Goal: Task Accomplishment & Management: Manage account settings

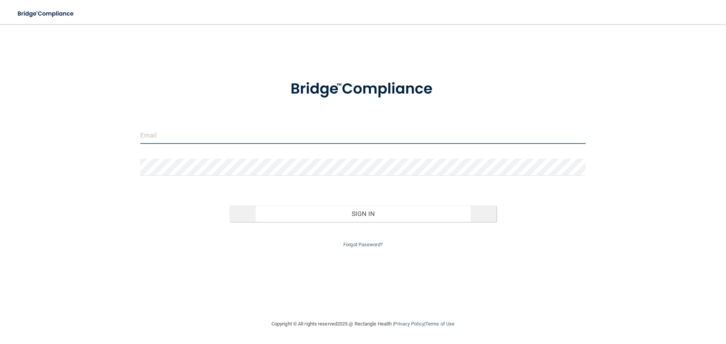
type input "[EMAIL_ADDRESS][PERSON_NAME][DOMAIN_NAME]"
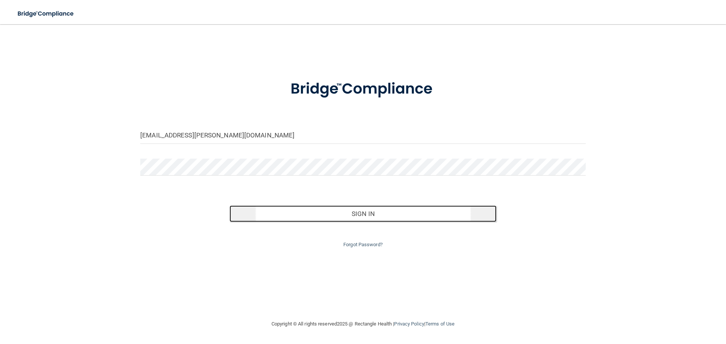
click at [291, 215] on button "Sign In" at bounding box center [362, 214] width 267 height 17
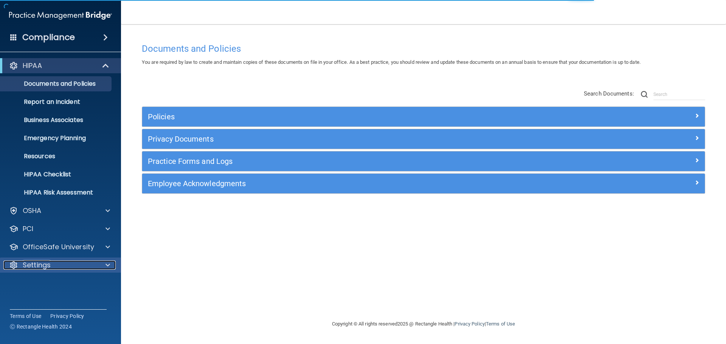
click at [85, 263] on div "Settings" at bounding box center [50, 265] width 94 height 9
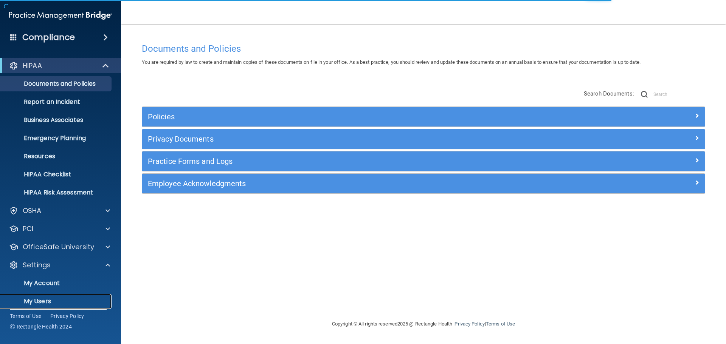
click at [62, 296] on link "My Users" at bounding box center [51, 301] width 119 height 15
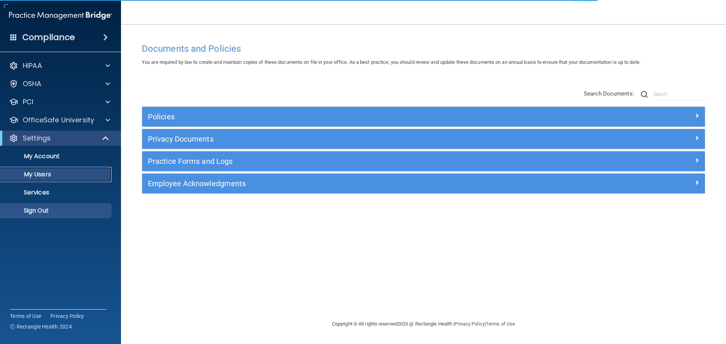
select select "20"
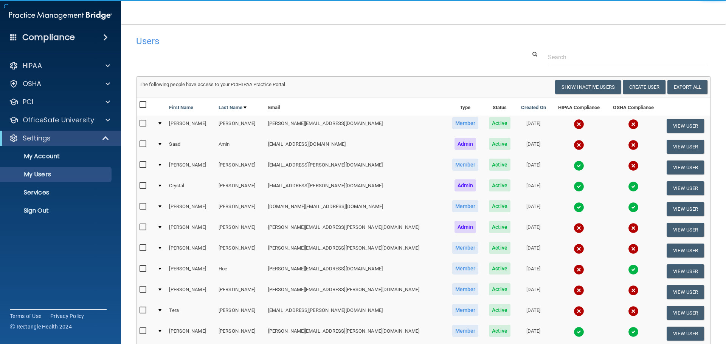
click at [142, 122] on input "checkbox" at bounding box center [143, 124] width 9 height 6
checkbox input "true"
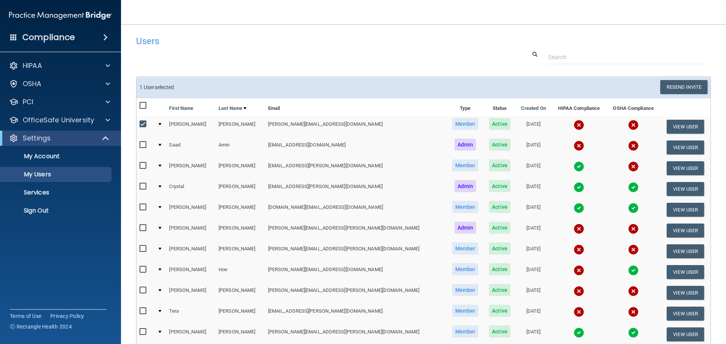
click at [142, 167] on input "checkbox" at bounding box center [143, 166] width 9 height 6
checkbox input "true"
click at [142, 267] on input "checkbox" at bounding box center [143, 270] width 9 height 6
checkbox input "true"
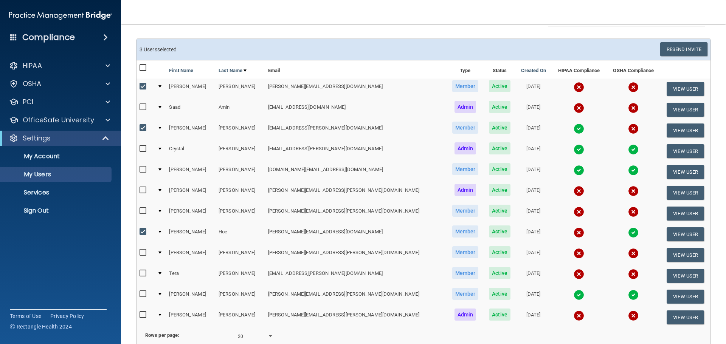
click at [147, 274] on input "checkbox" at bounding box center [143, 274] width 9 height 6
checkbox input "true"
click at [687, 50] on button "Resend Invite" at bounding box center [683, 49] width 47 height 14
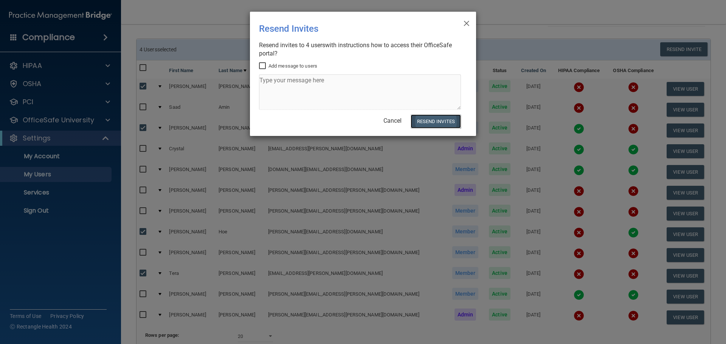
click at [441, 123] on button "Resend Invites" at bounding box center [435, 122] width 50 height 14
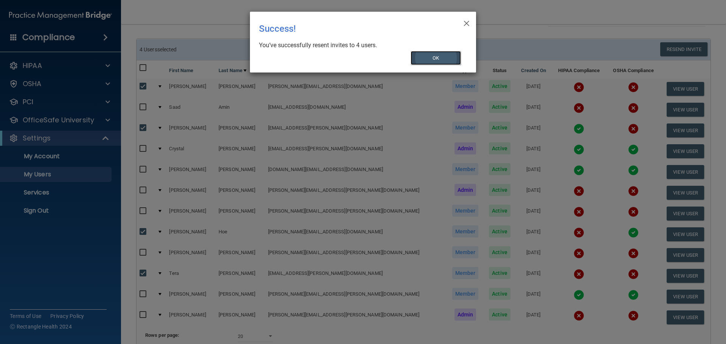
click at [435, 59] on button "OK" at bounding box center [435, 58] width 51 height 14
